Goal: Check status: Check status

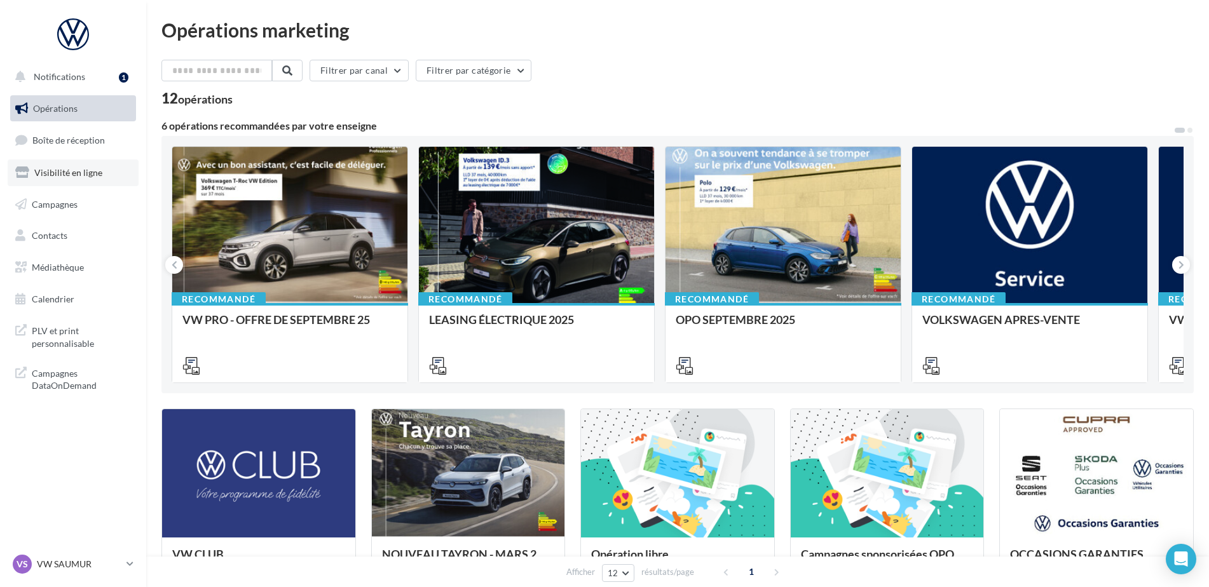
click at [83, 176] on span "Visibilité en ligne" at bounding box center [68, 172] width 68 height 11
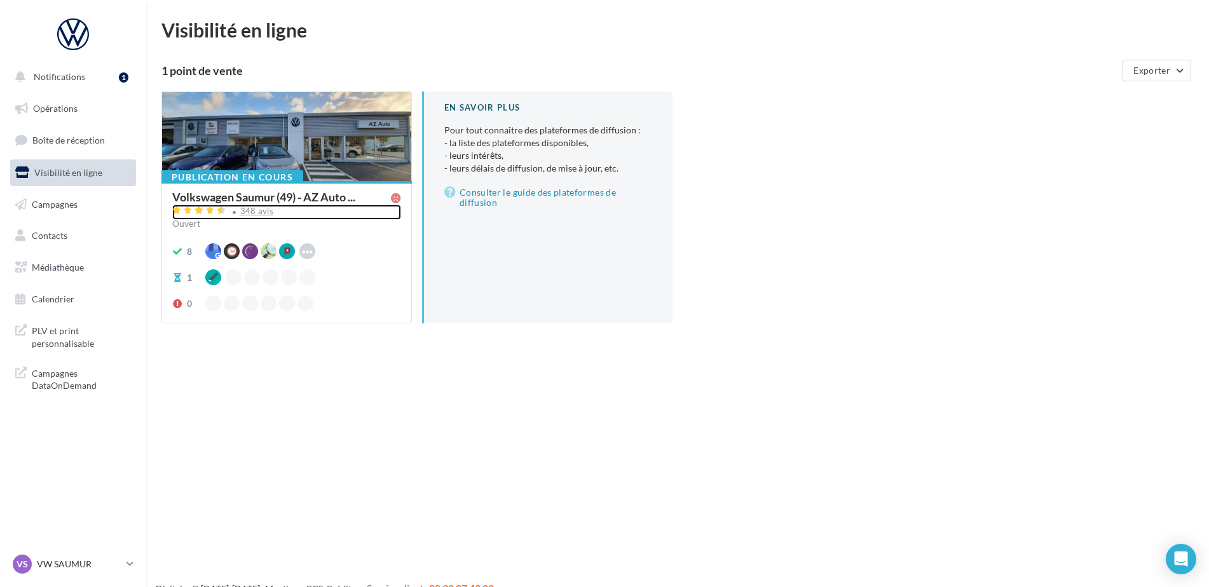
click at [249, 208] on div "348 avis" at bounding box center [257, 211] width 34 height 8
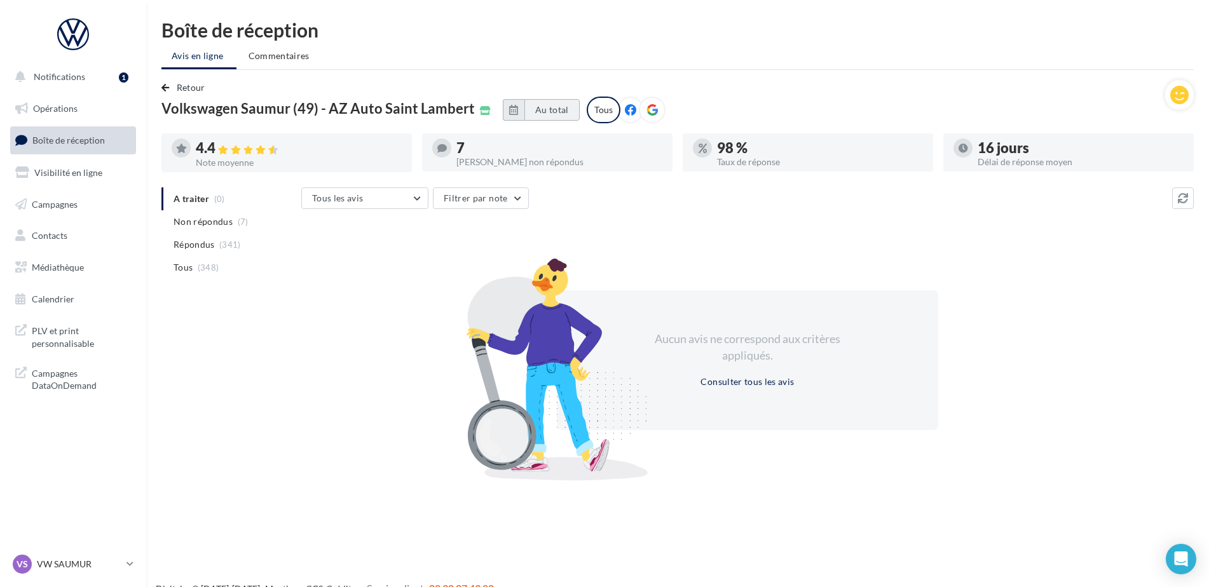
click at [530, 109] on button "Au total" at bounding box center [551, 110] width 55 height 22
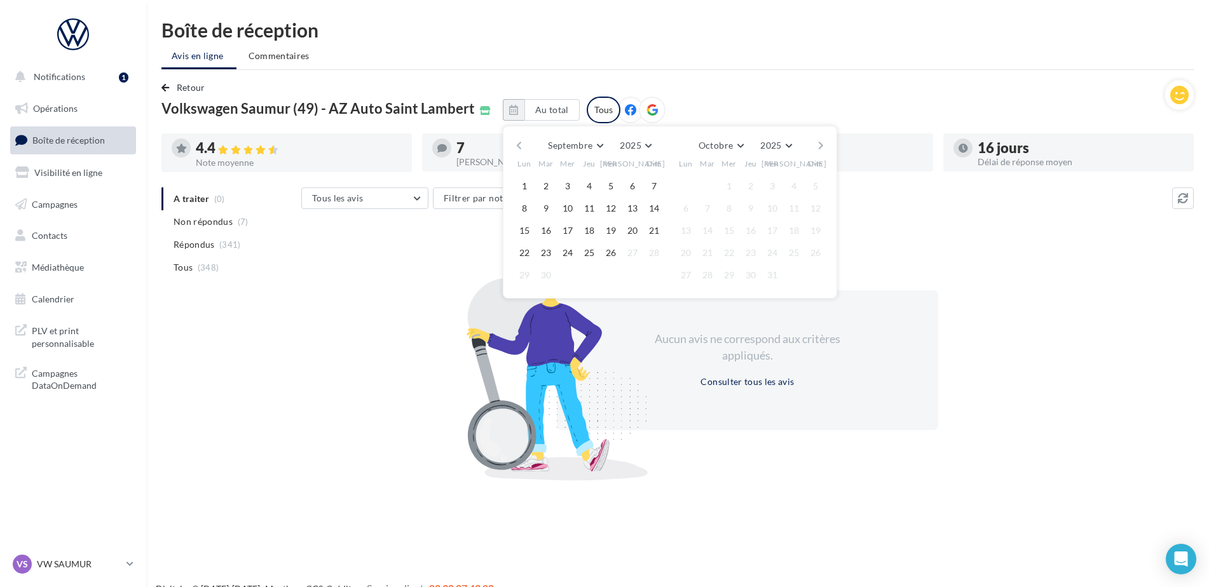
click at [514, 147] on button "button" at bounding box center [519, 146] width 11 height 18
click at [543, 188] on button "1" at bounding box center [545, 186] width 19 height 19
click at [816, 144] on button "button" at bounding box center [821, 146] width 11 height 18
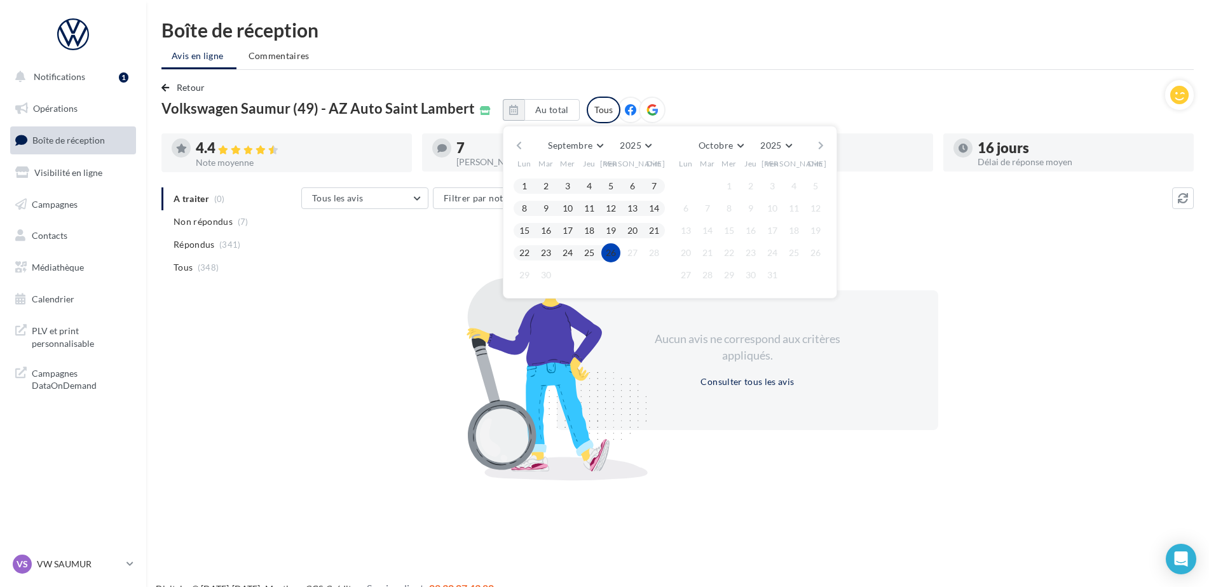
click at [601, 252] on button "26" at bounding box center [610, 252] width 19 height 19
